Goal: Find specific page/section: Find specific page/section

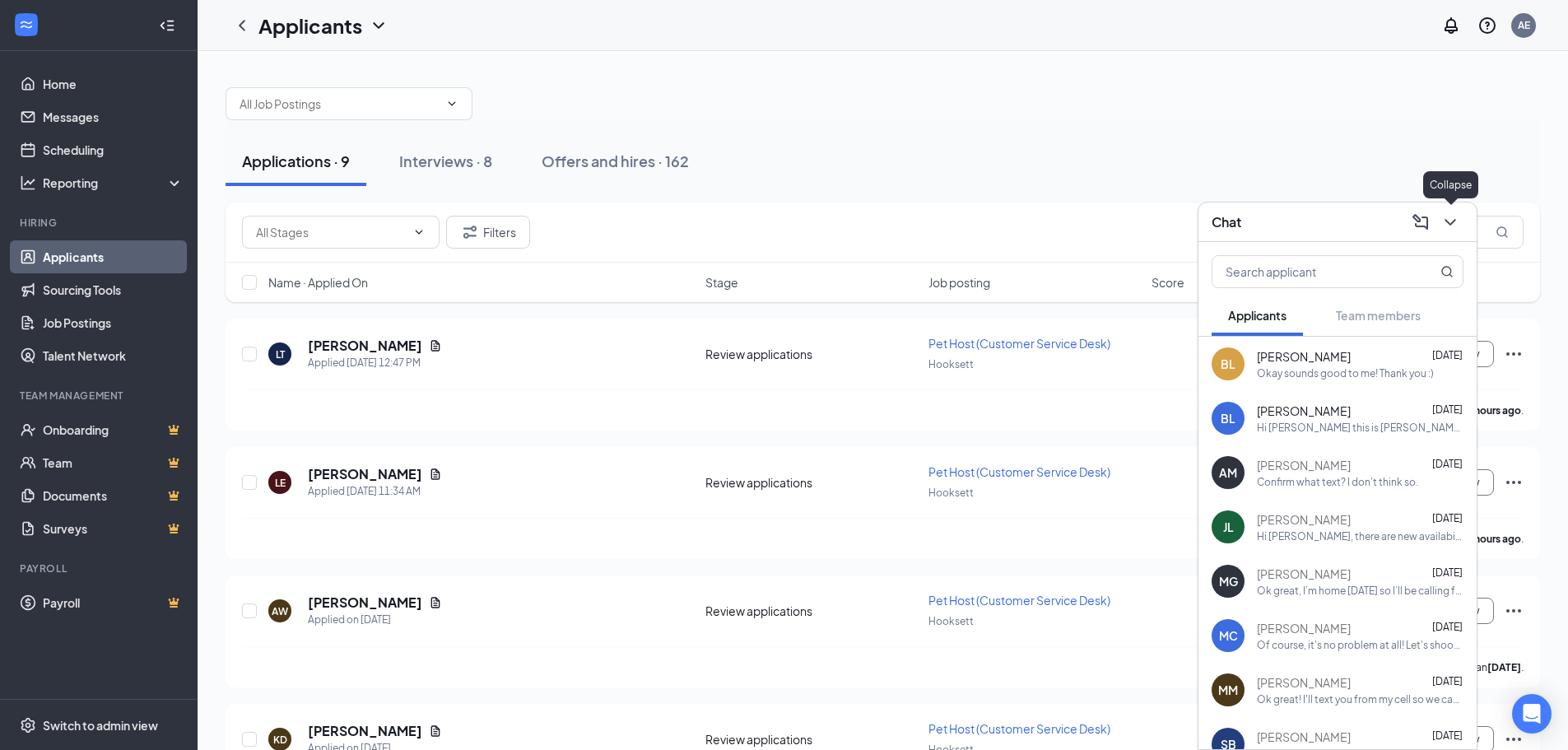
click at [1462, 227] on div at bounding box center [1448, 222] width 30 height 27
click at [1445, 214] on icon "ChevronDown" at bounding box center [1450, 222] width 20 height 20
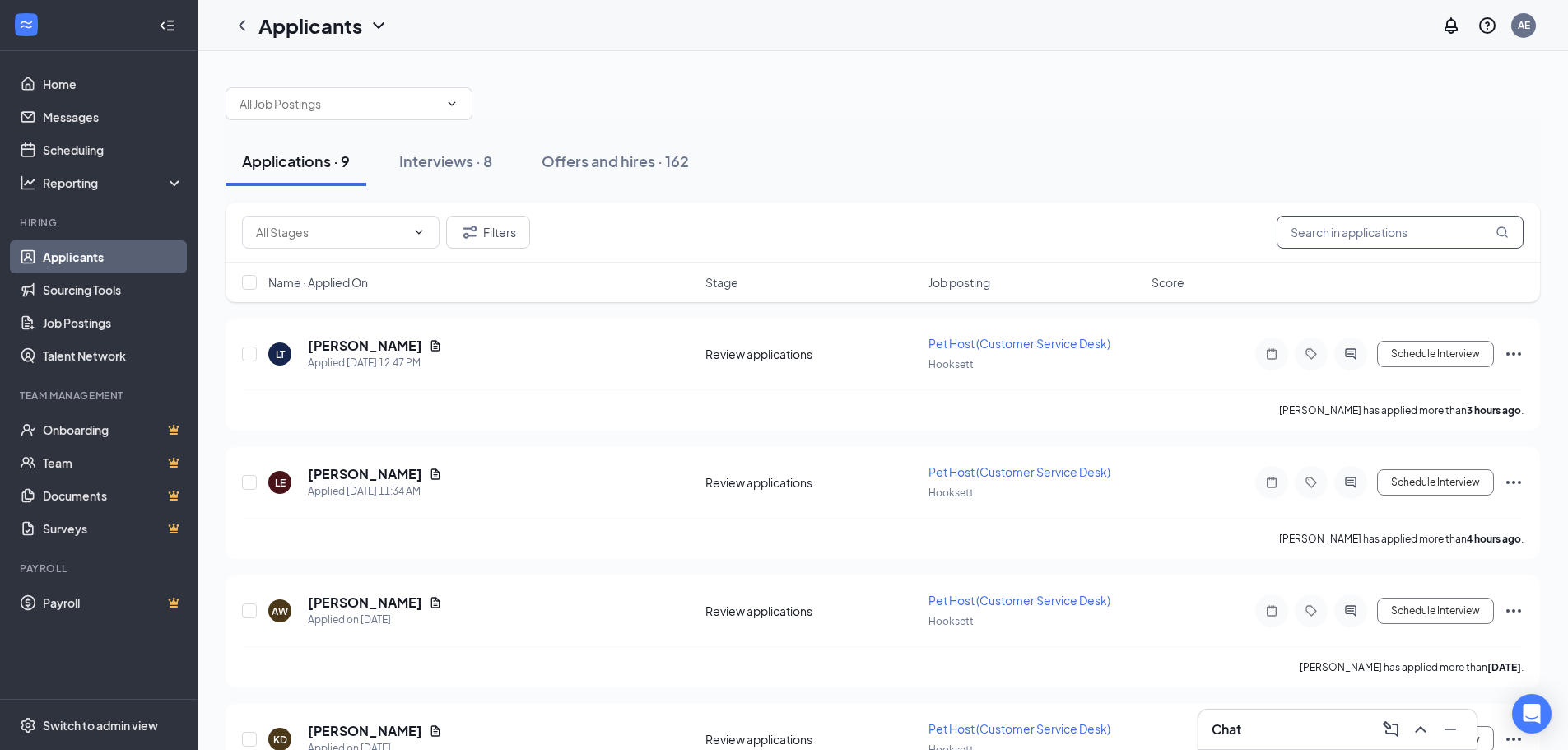
click at [1381, 239] on input "text" at bounding box center [1400, 231] width 247 height 33
click at [483, 235] on button "Filters" at bounding box center [487, 231] width 84 height 33
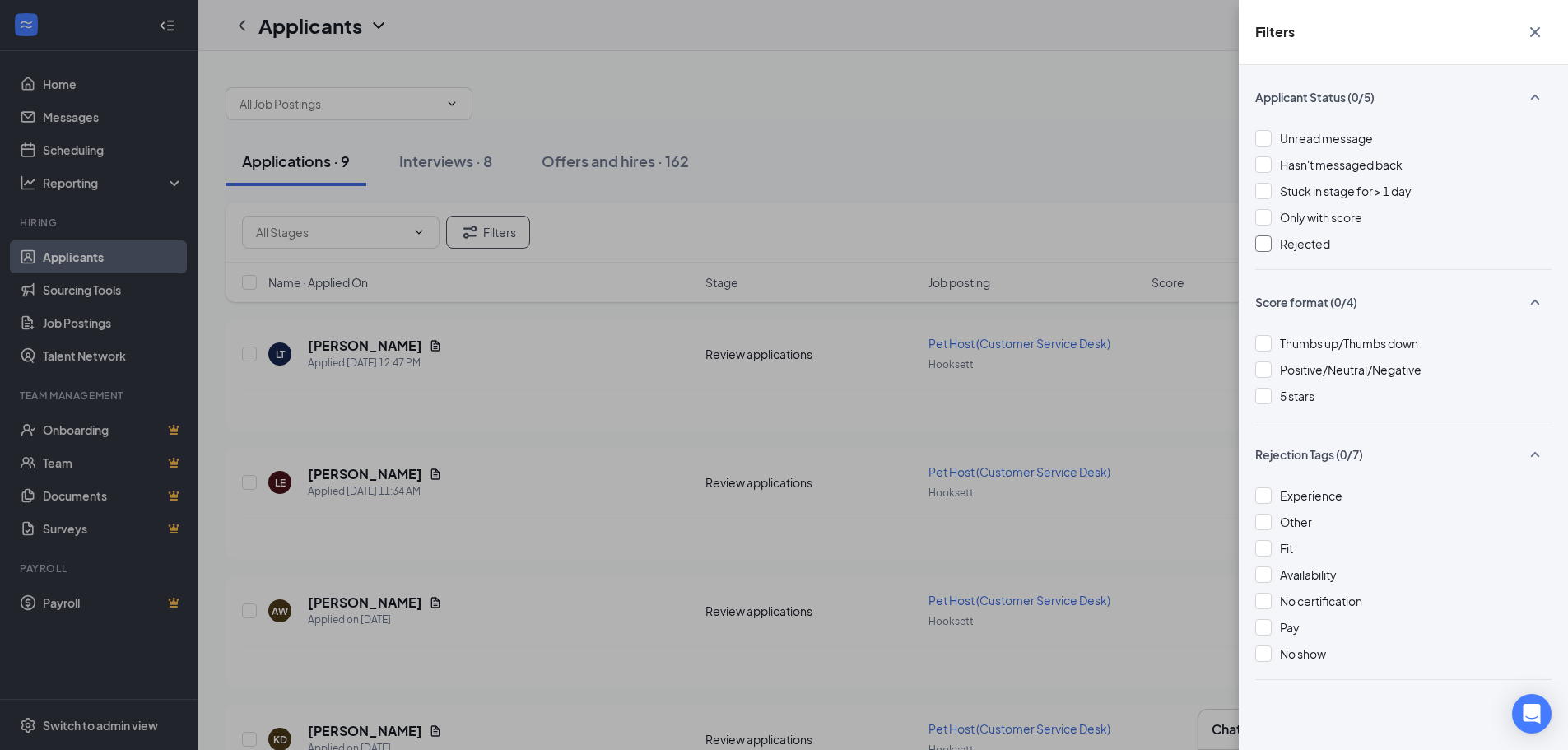
click at [1295, 239] on span "Rejected" at bounding box center [1304, 243] width 50 height 15
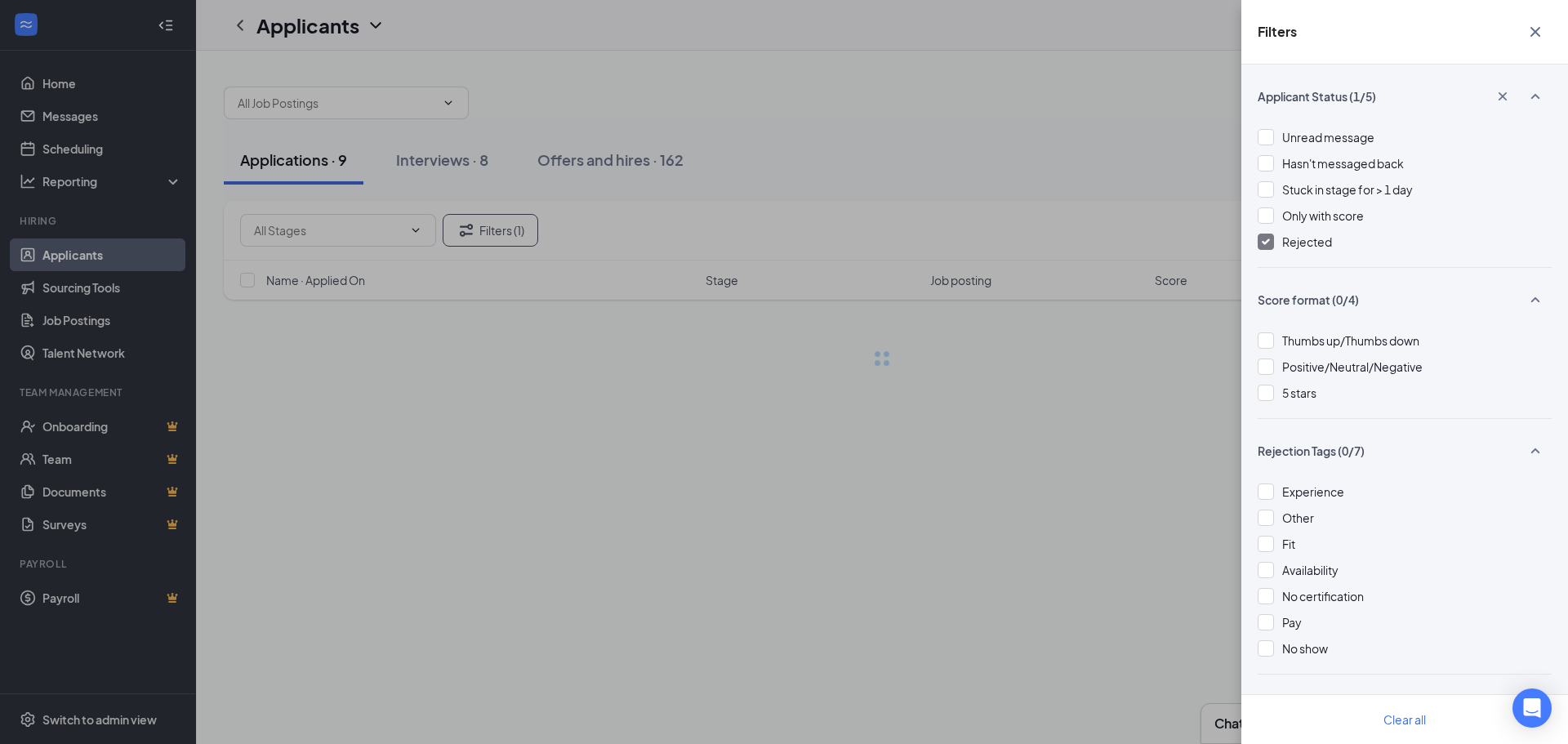
click at [1153, 146] on div "Filters Applicant Status (1/5) Unread message Hasn't messaged back Stuck in sta…" at bounding box center [784, 372] width 1568 height 744
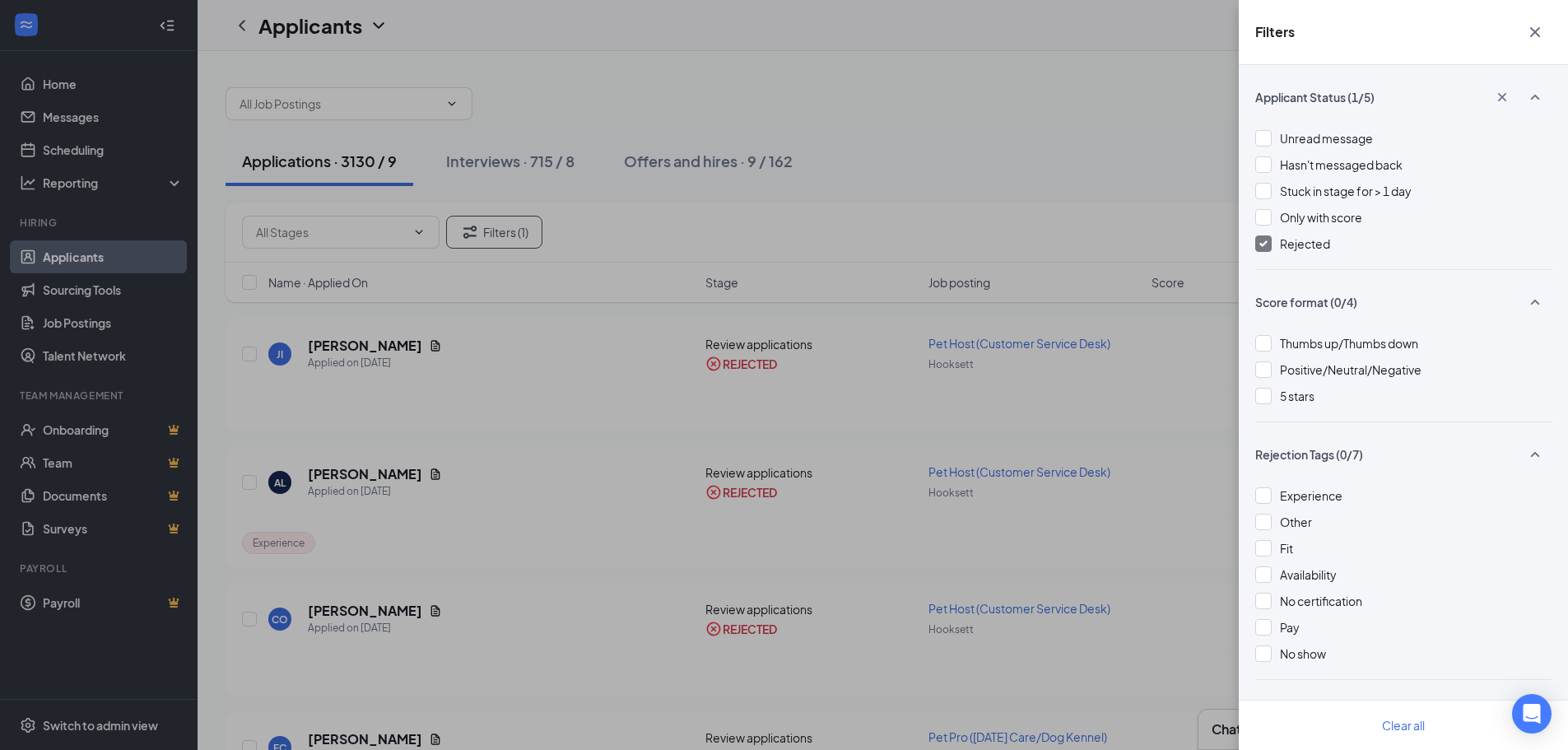
click at [1533, 37] on icon "Cross" at bounding box center [1534, 32] width 20 height 20
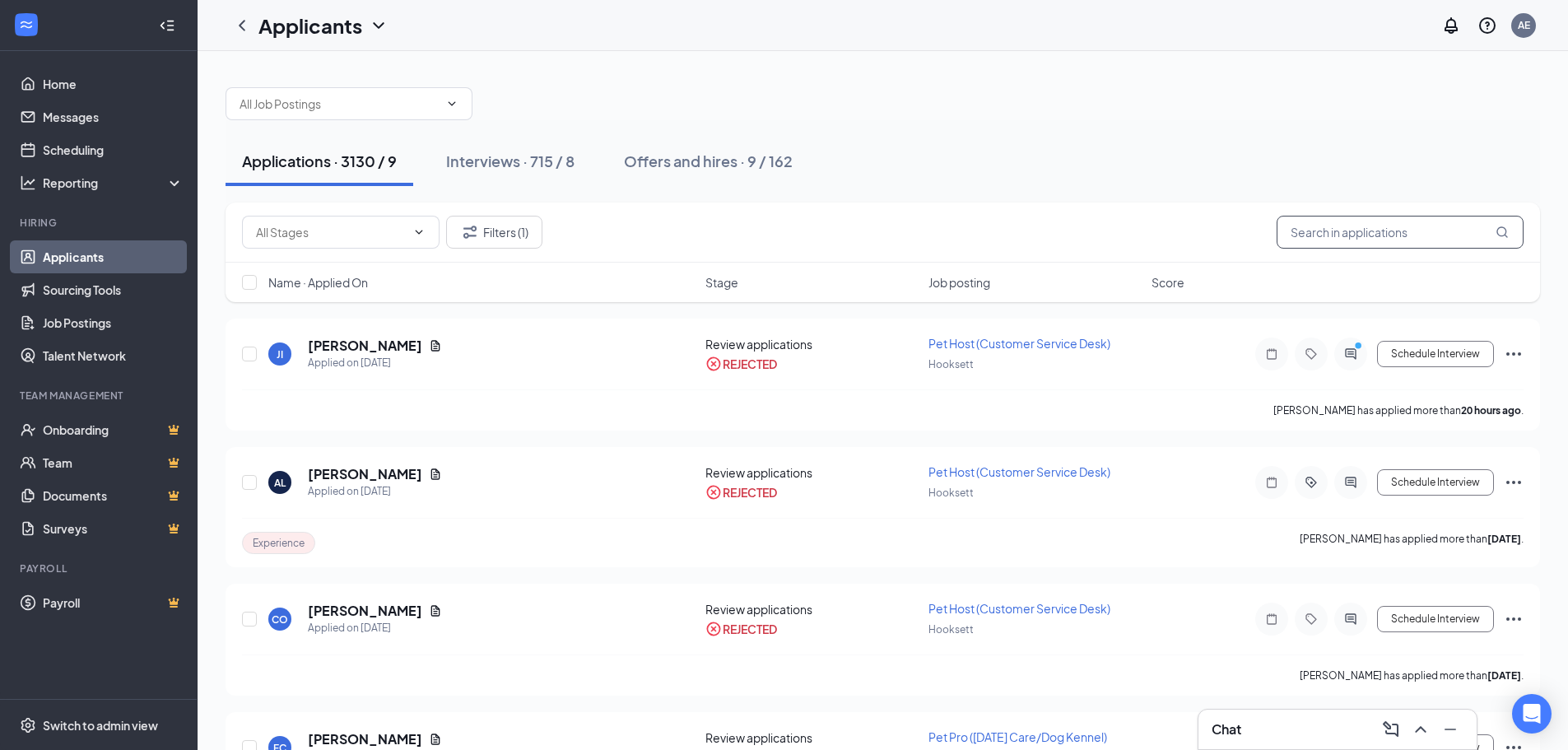
click at [1391, 224] on input "text" at bounding box center [1400, 231] width 247 height 33
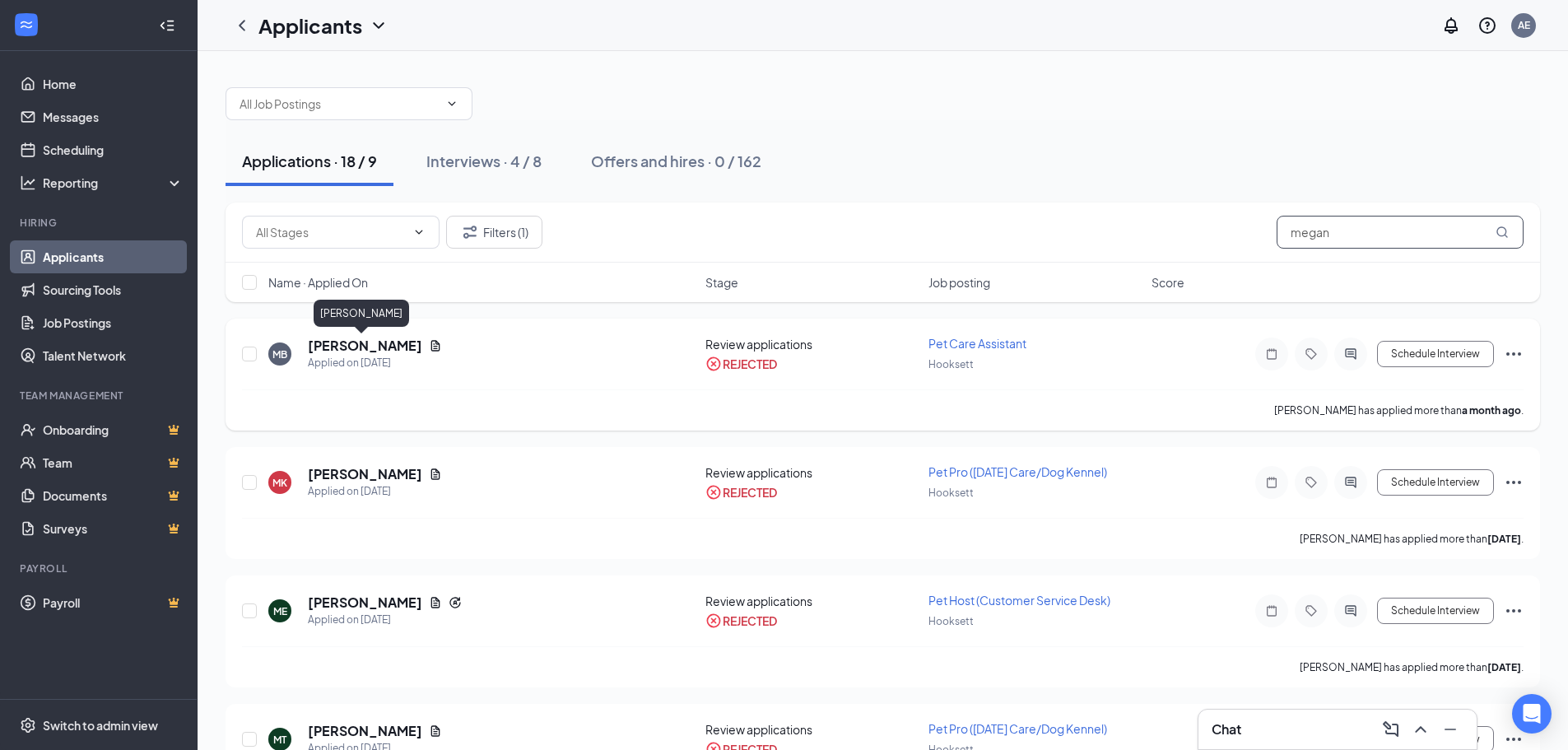
type input "megan"
click at [376, 341] on h5 "[PERSON_NAME]" at bounding box center [365, 346] width 115 height 18
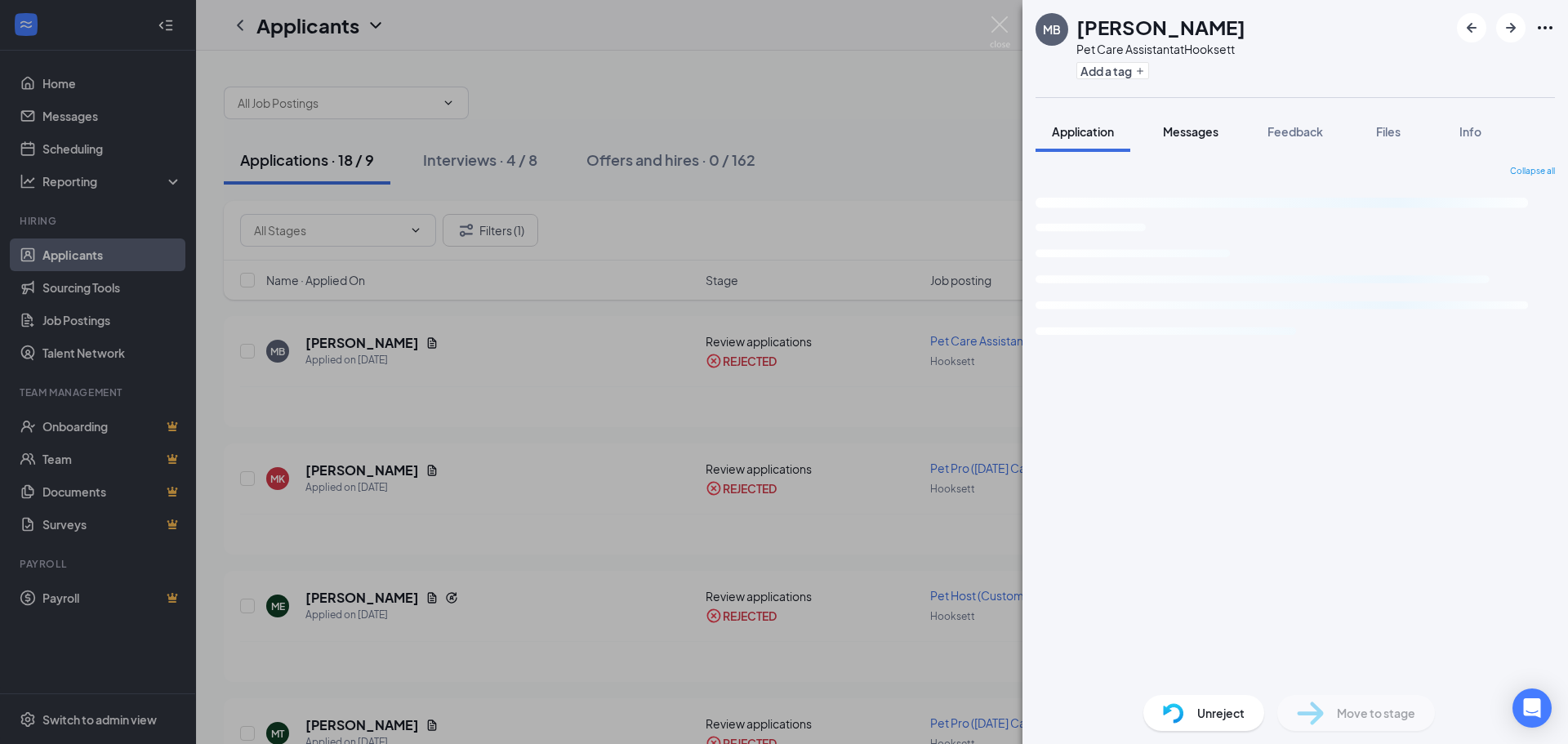
click at [1176, 129] on span "Messages" at bounding box center [1190, 131] width 56 height 15
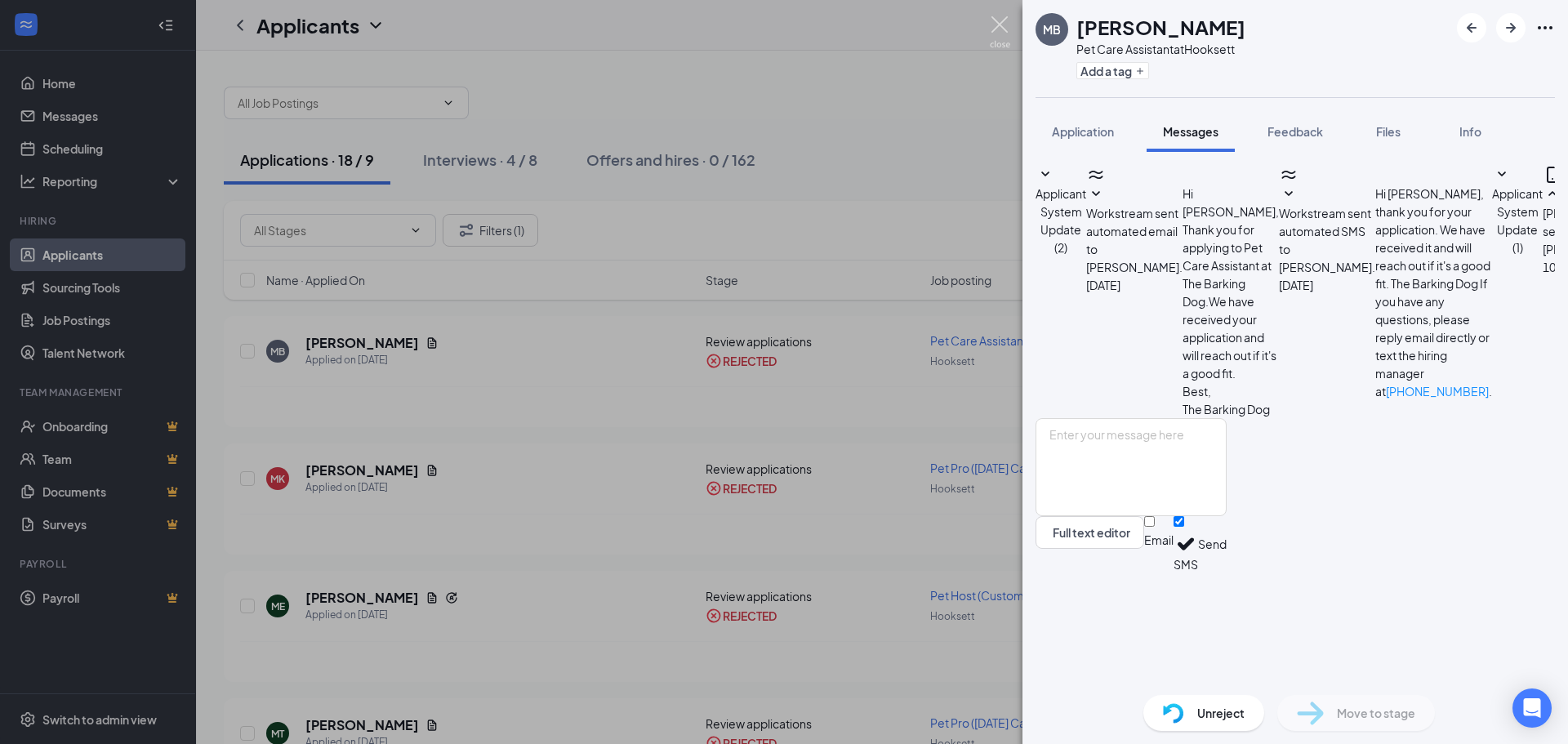
click at [1001, 31] on img at bounding box center [999, 32] width 21 height 31
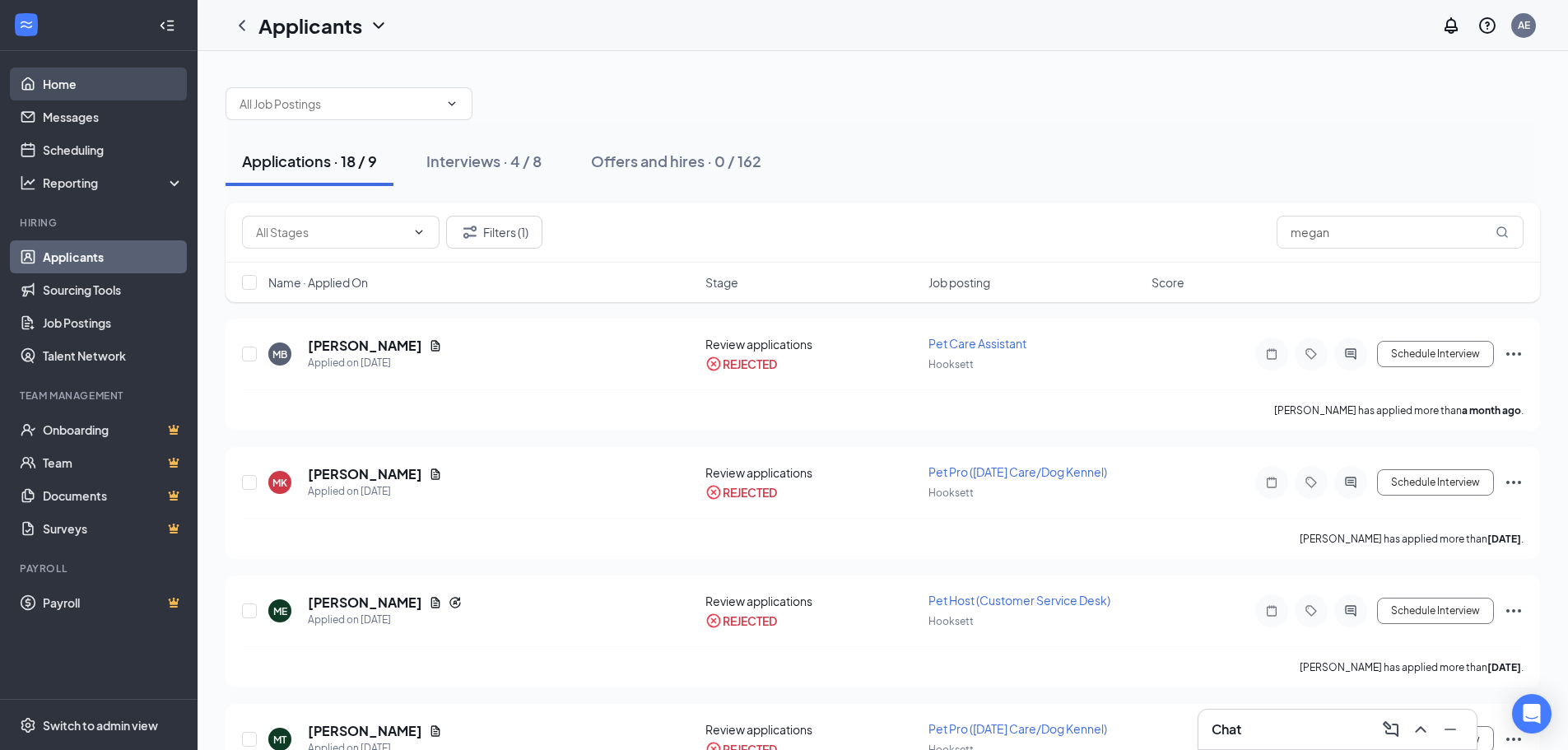
click at [96, 91] on link "Home" at bounding box center [113, 83] width 140 height 33
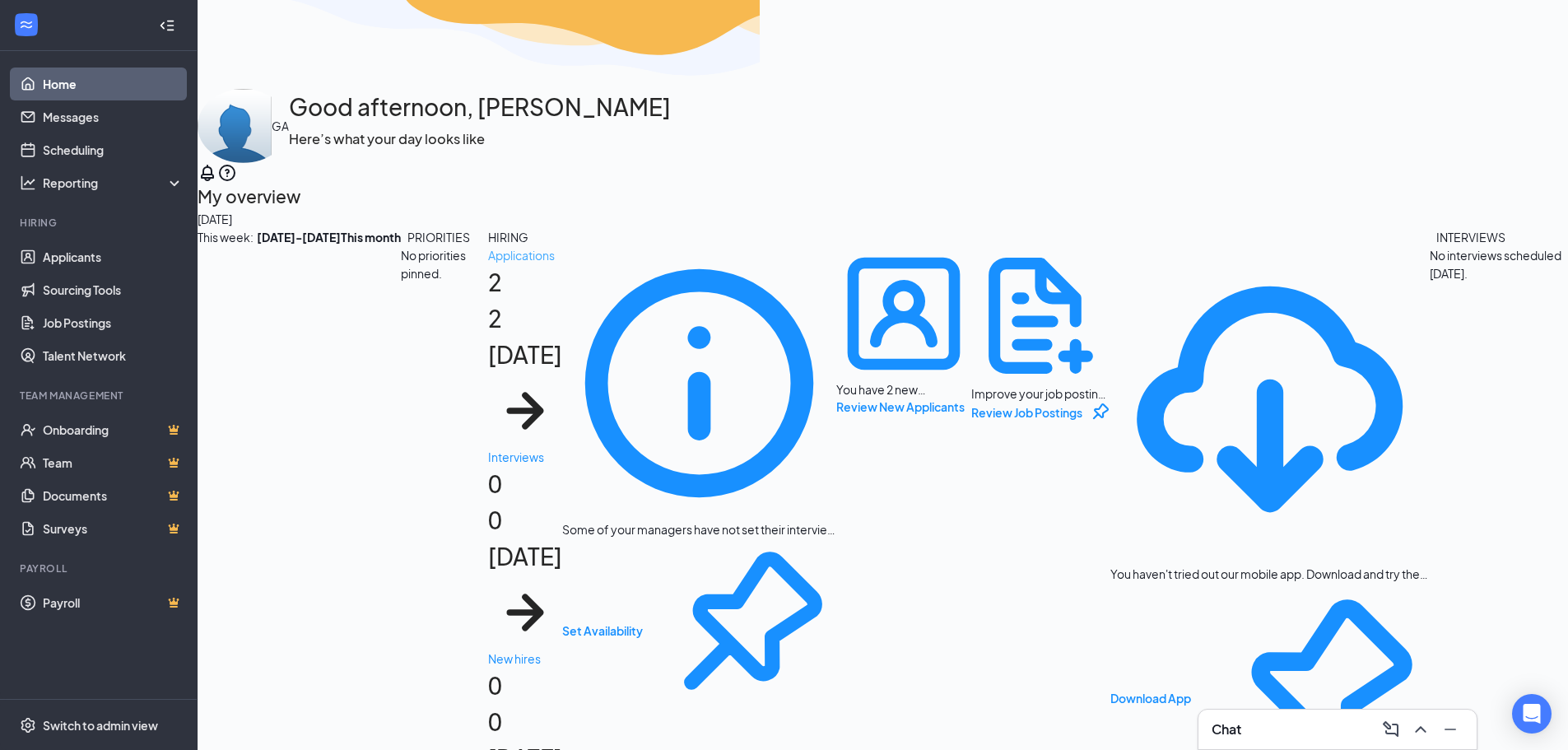
click at [488, 443] on h1 "2 2 [DATE]" at bounding box center [525, 356] width 74 height 184
